Goal: Task Accomplishment & Management: Use online tool/utility

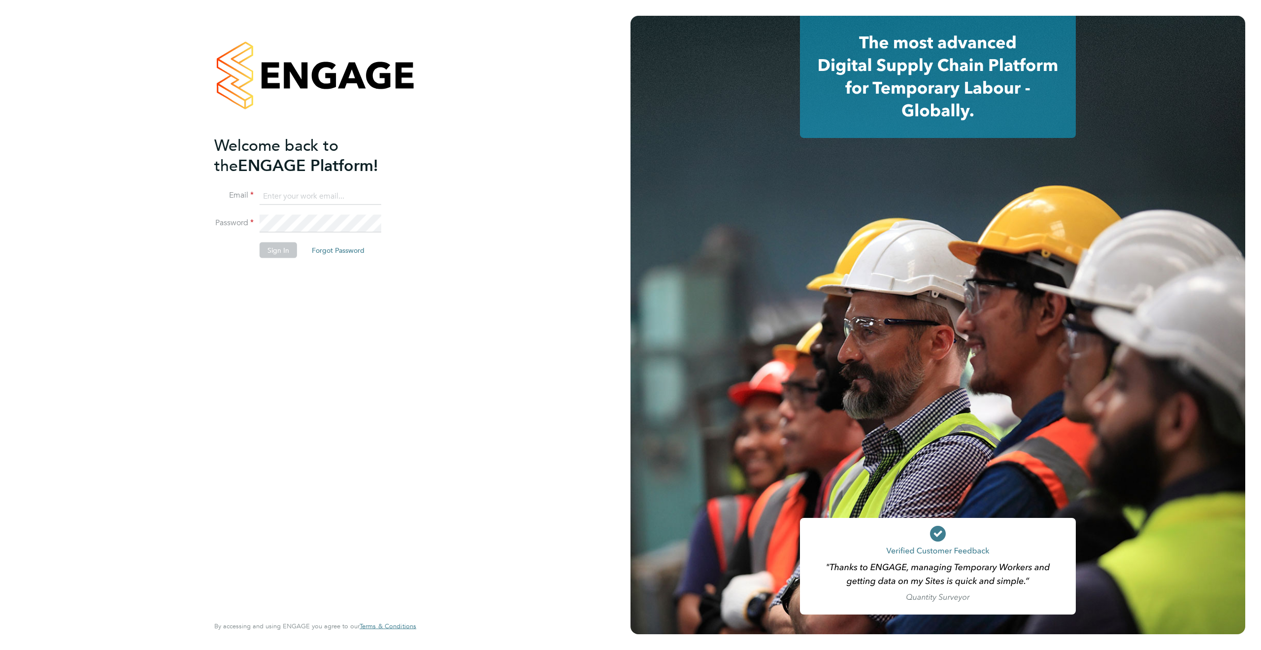
type input "[PERSON_NAME][EMAIL_ADDRESS][PERSON_NAME][DOMAIN_NAME]"
click at [281, 253] on button "Sign In" at bounding box center [278, 250] width 37 height 16
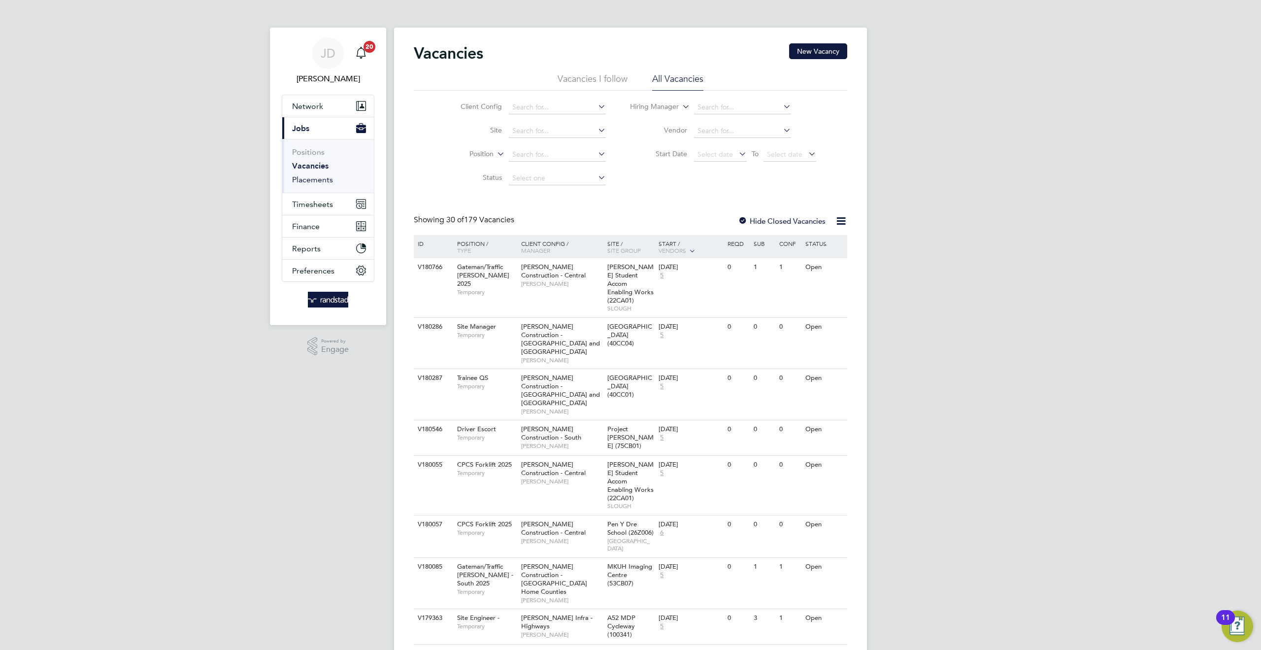
click at [314, 179] on link "Placements" at bounding box center [312, 179] width 41 height 9
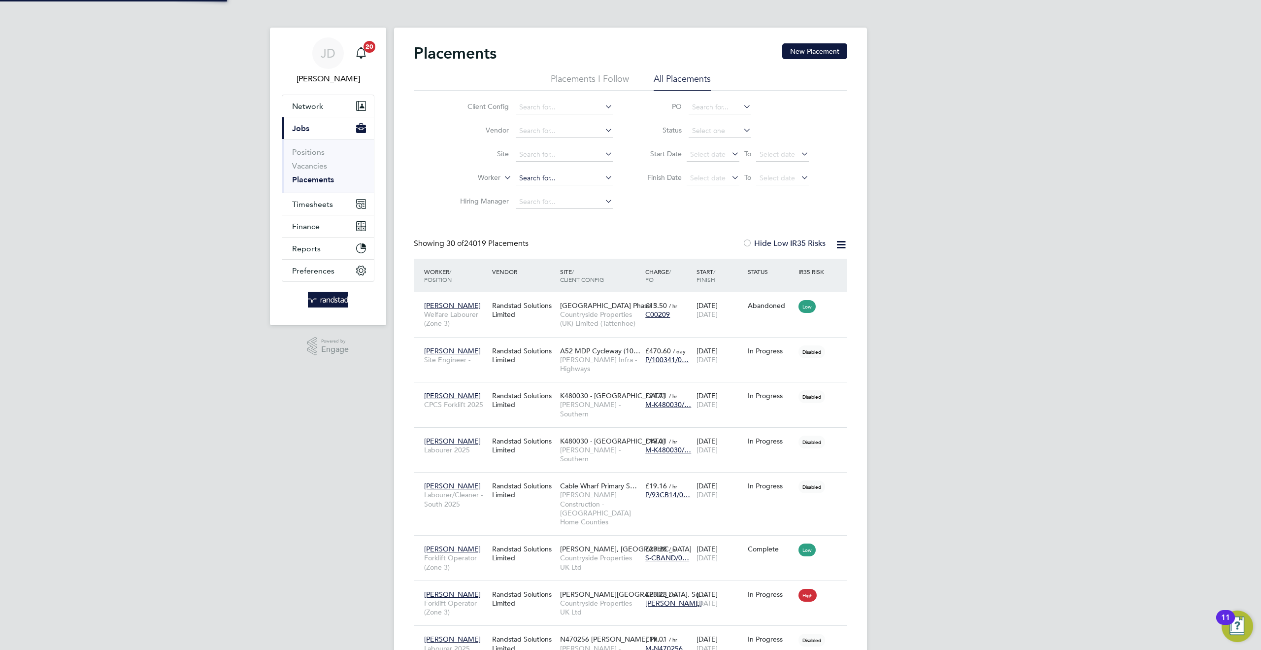
click at [528, 179] on input at bounding box center [564, 178] width 97 height 14
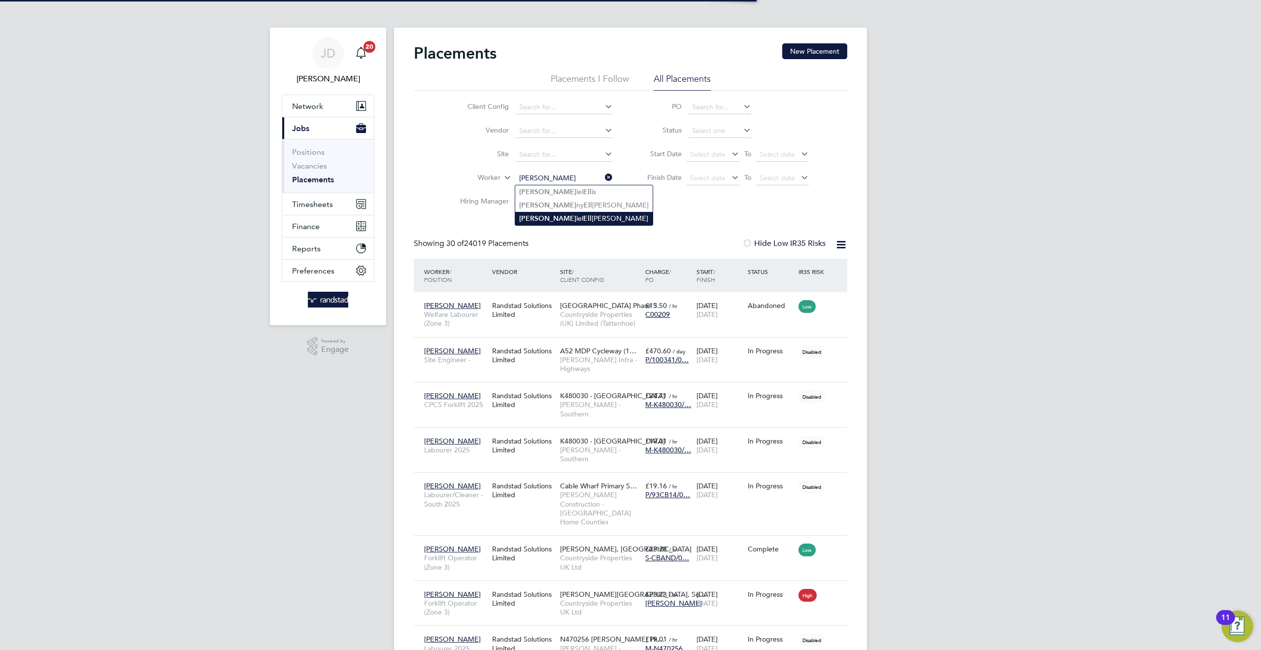
click at [539, 222] on li "Dan iel Ell iott" at bounding box center [583, 218] width 137 height 13
type input "Daniel Elliott"
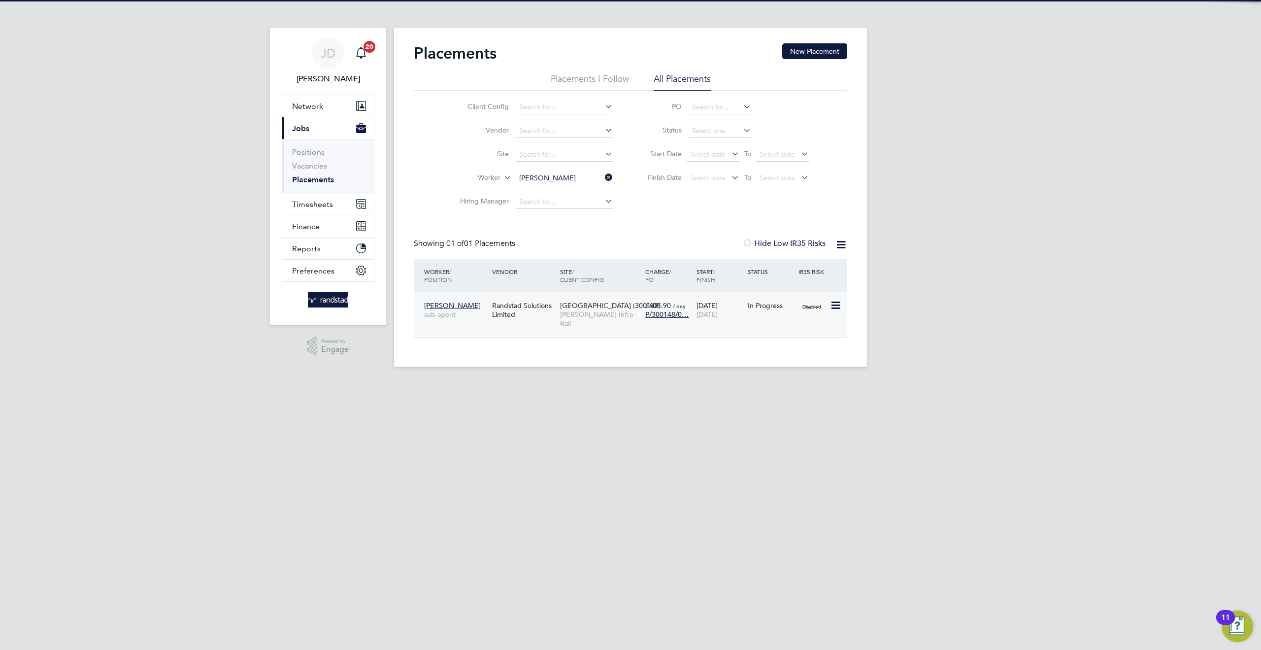
click at [483, 319] on div "Daniel Elliott sub agent" at bounding box center [456, 310] width 68 height 28
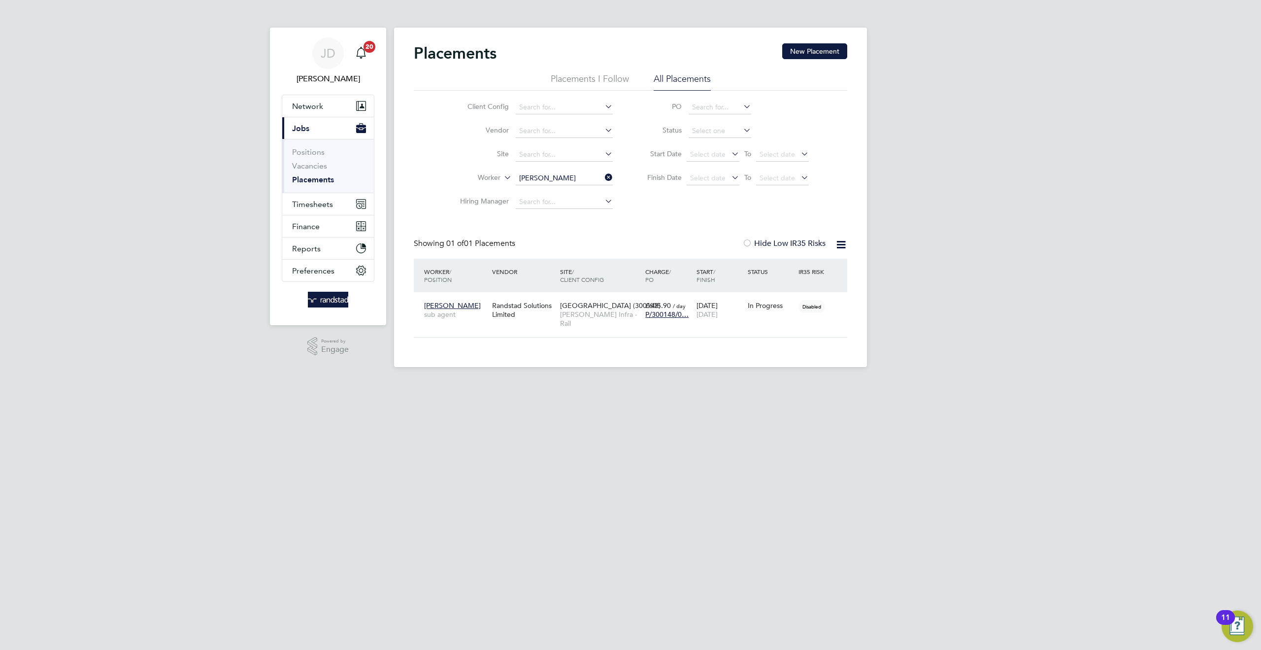
click at [177, 107] on div "JD James Deegan Notifications 20 Applications: Network Team Members Businesses …" at bounding box center [630, 191] width 1261 height 383
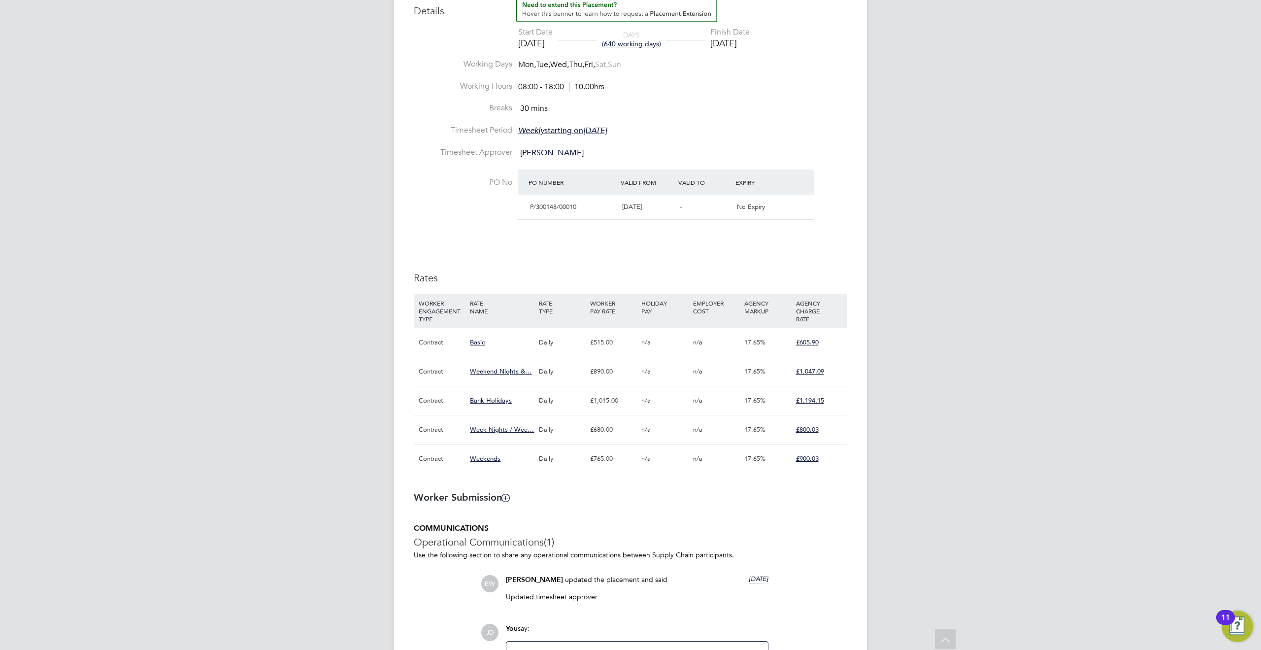
scroll to position [392, 0]
